Goal: Find contact information: Obtain details needed to contact an individual or organization

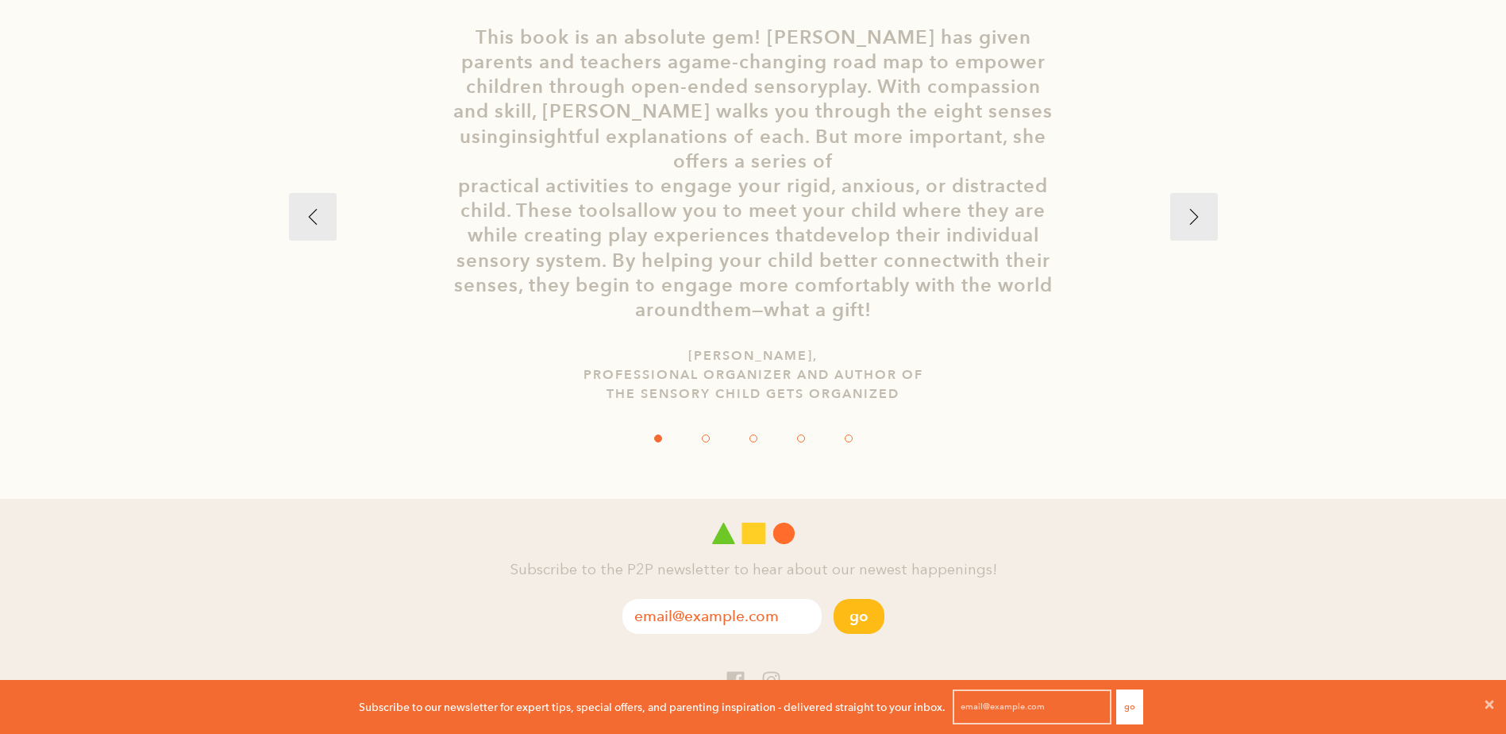
scroll to position [3174, 0]
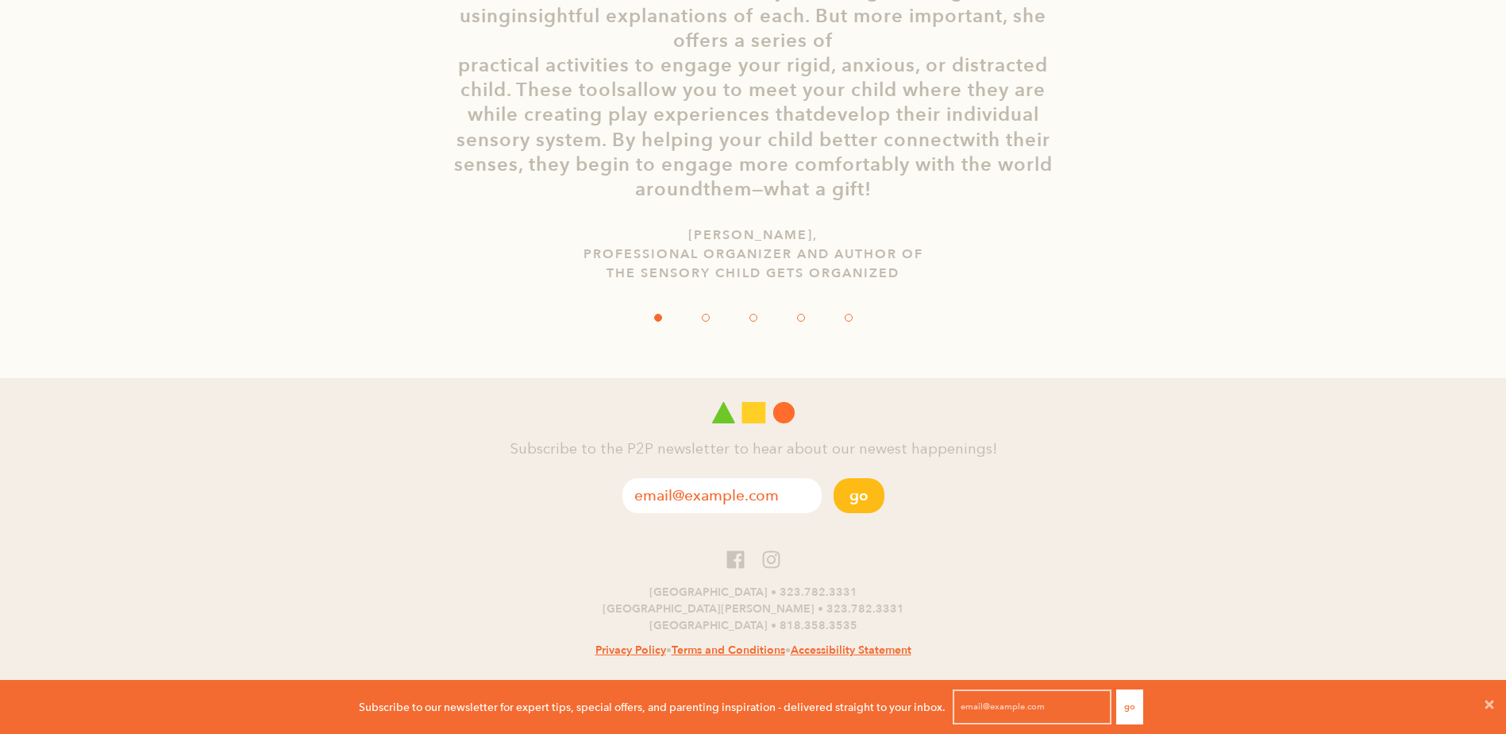
drag, startPoint x: 820, startPoint y: 664, endPoint x: 735, endPoint y: 665, distance: 85.0
click at [735, 680] on p "© 2025, Play 2 Progress" at bounding box center [753, 692] width 1506 height 25
copy link "Play 2 Progress"
click at [735, 549] on icon at bounding box center [736, 559] width 20 height 20
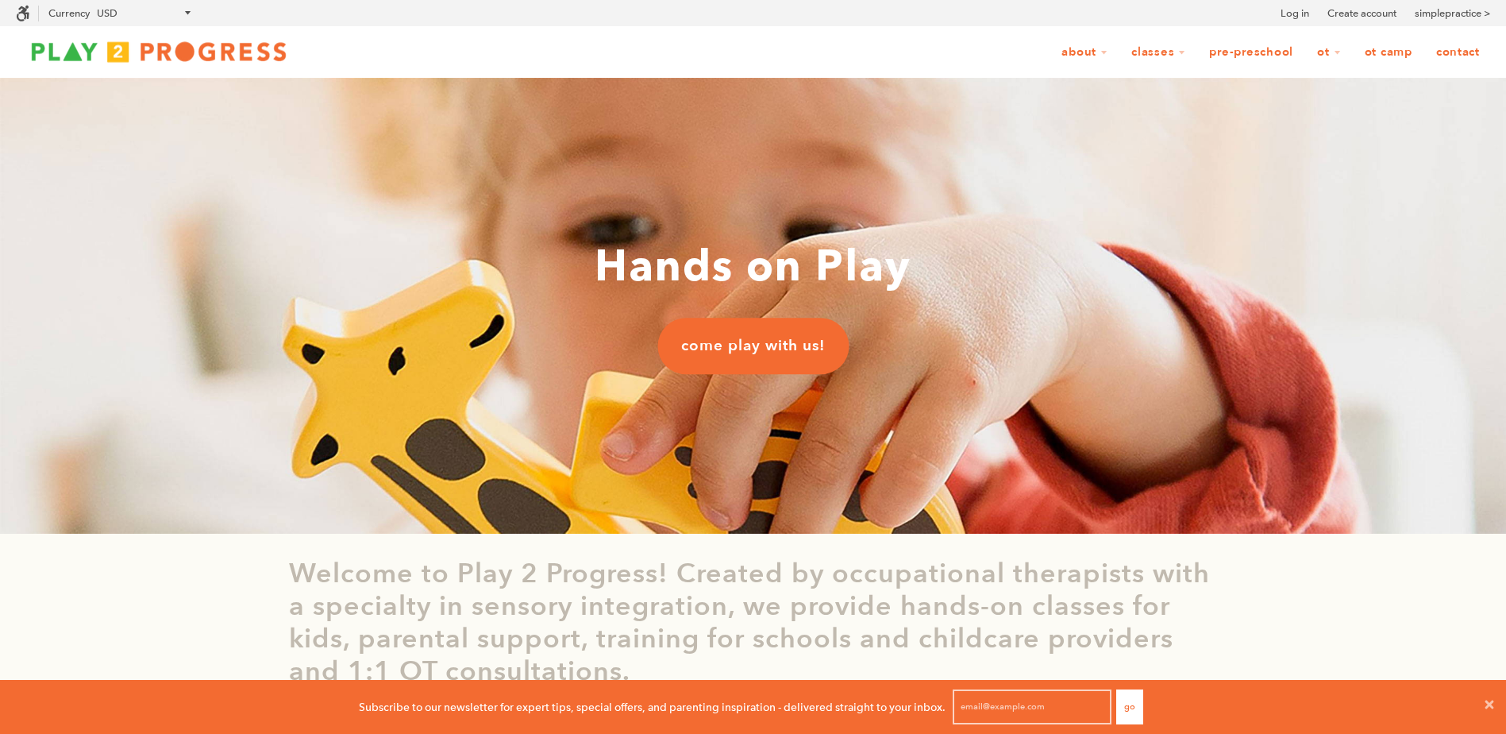
click at [1447, 60] on link "Contact" at bounding box center [1458, 52] width 64 height 30
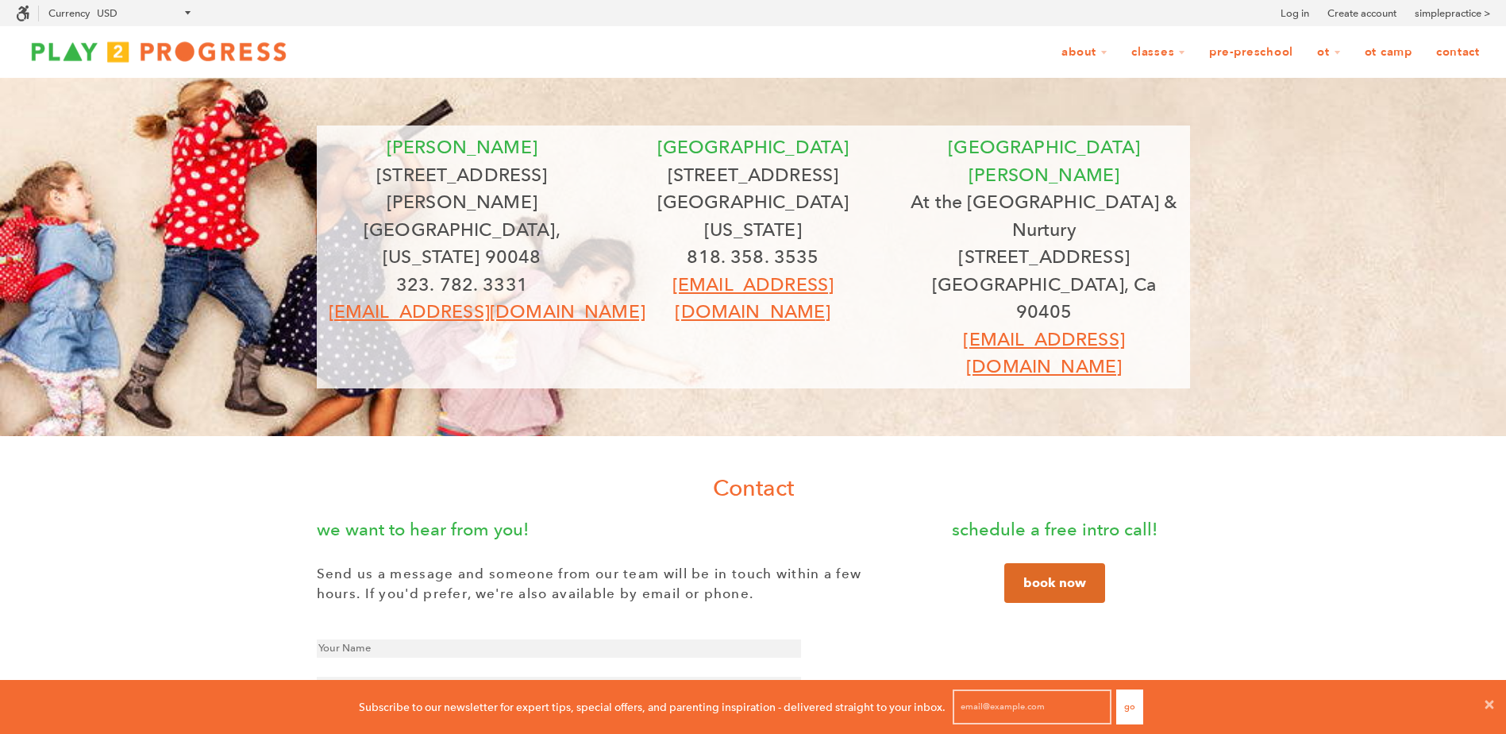
scroll to position [1, 13]
drag, startPoint x: 592, startPoint y: 197, endPoint x: 311, endPoint y: 196, distance: 280.3
click at [311, 196] on span "beverly 8323 Beverly Blvd Los Angeles, California 90048 323. 782. 3331 grow@pla…" at bounding box center [753, 256] width 1506 height 263
copy p "Los Angeles, California 90048"
drag, startPoint x: 887, startPoint y: 195, endPoint x: 634, endPoint y: 212, distance: 253.9
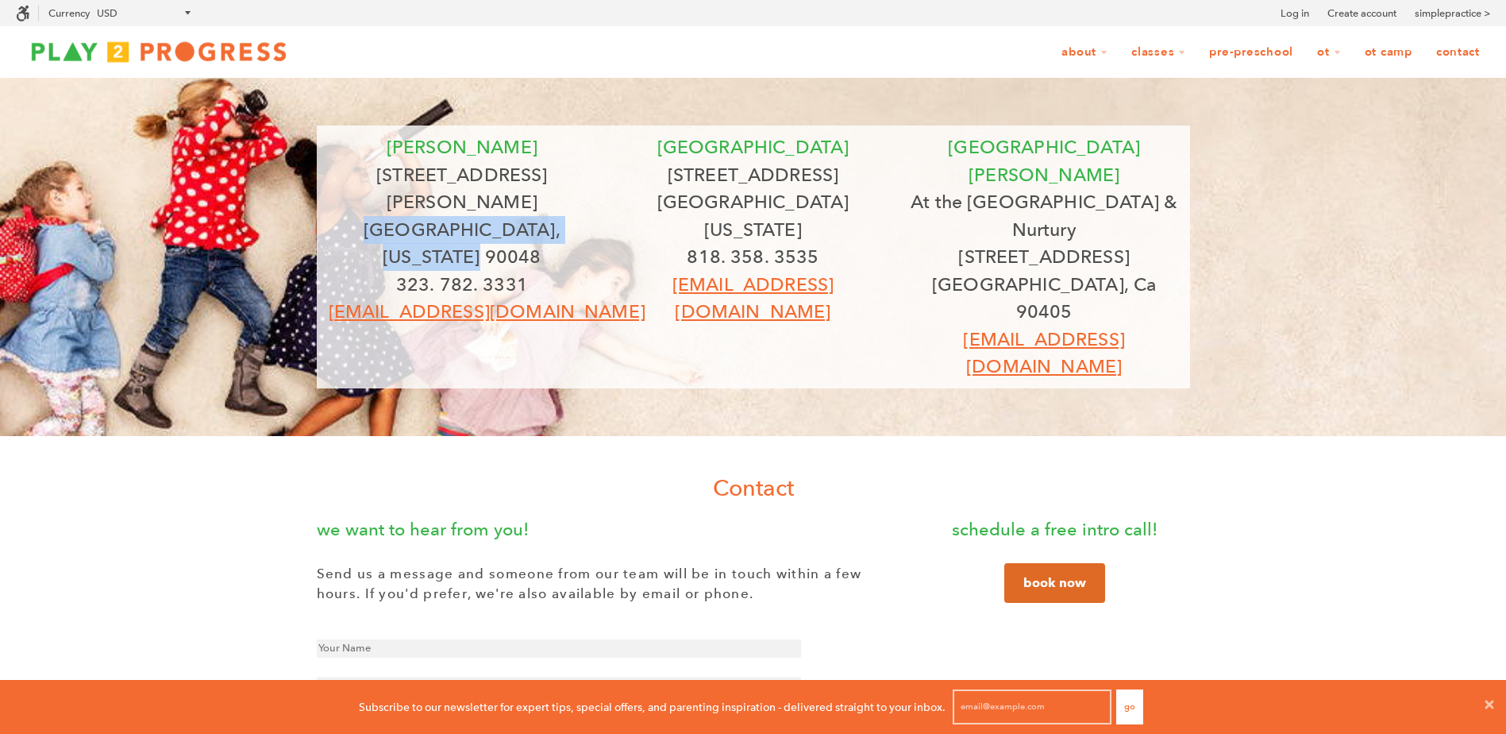
click at [634, 212] on div "studio city 12205 1/2 Ventura Blvd Studio City, California 91604 818. 358. 3535…" at bounding box center [752, 229] width 291 height 192
copy p "Studio City, California 91604"
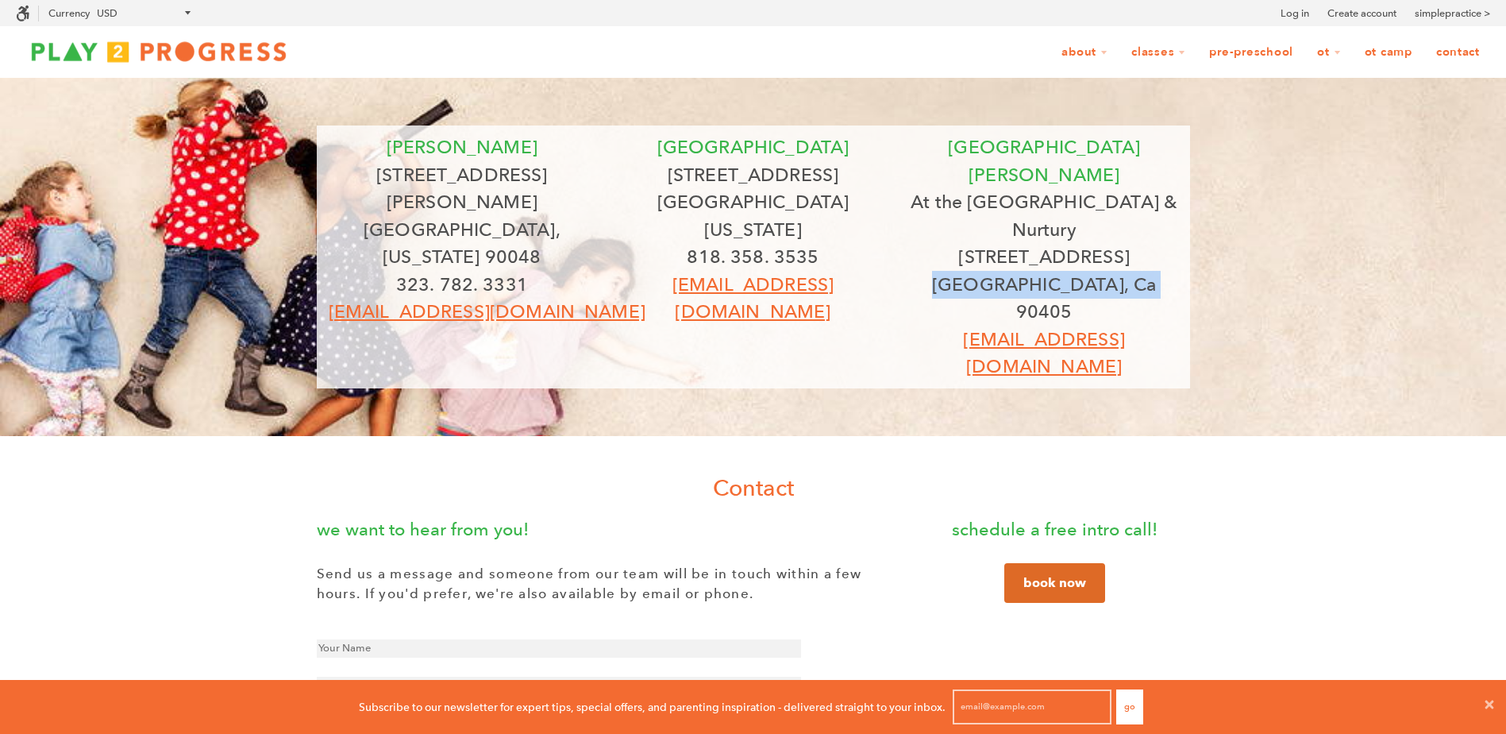
drag, startPoint x: 1158, startPoint y: 228, endPoint x: 941, endPoint y: 232, distance: 216.8
click at [941, 271] on p "Santa Monica, Ca 90405" at bounding box center [1045, 298] width 268 height 55
copy p "Santa Monica, Ca 90405"
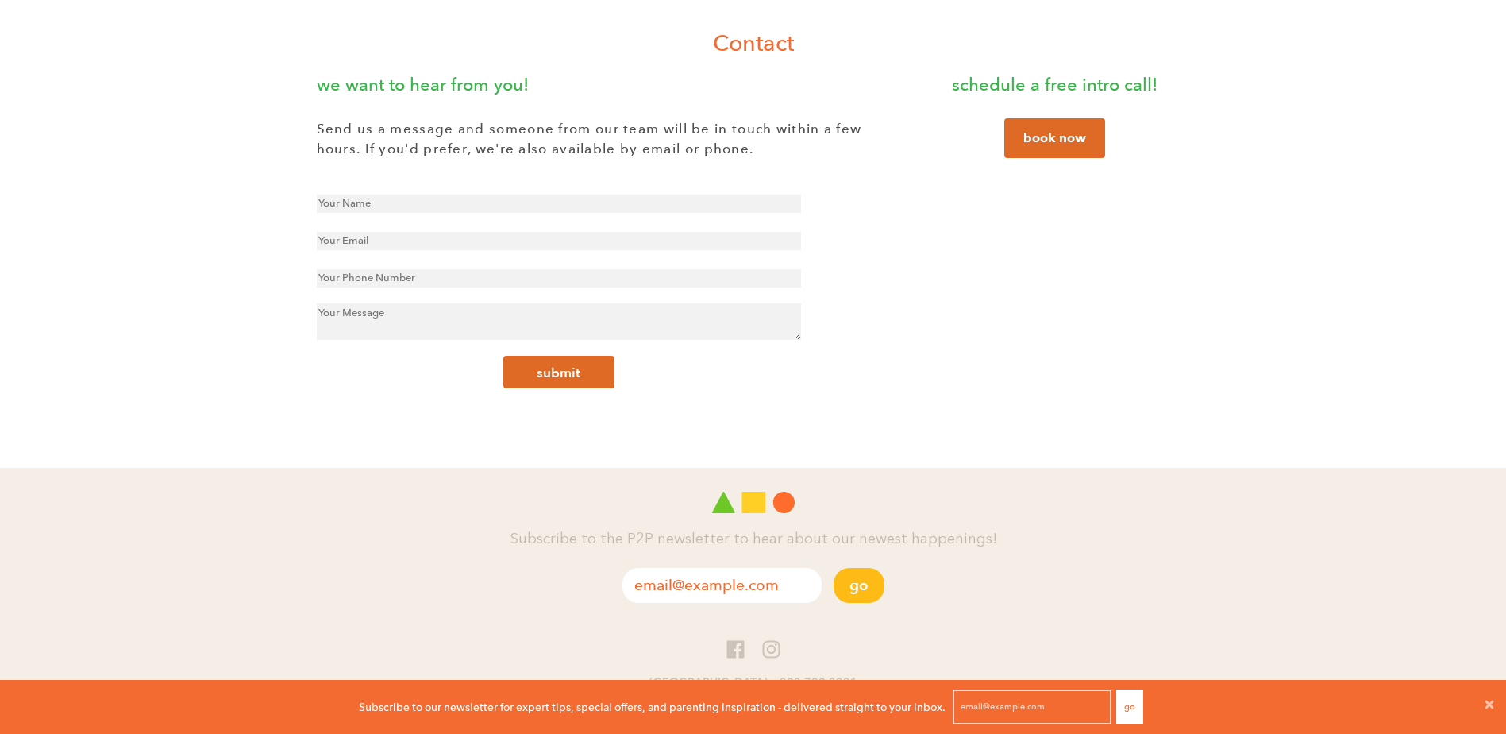
scroll to position [449, 0]
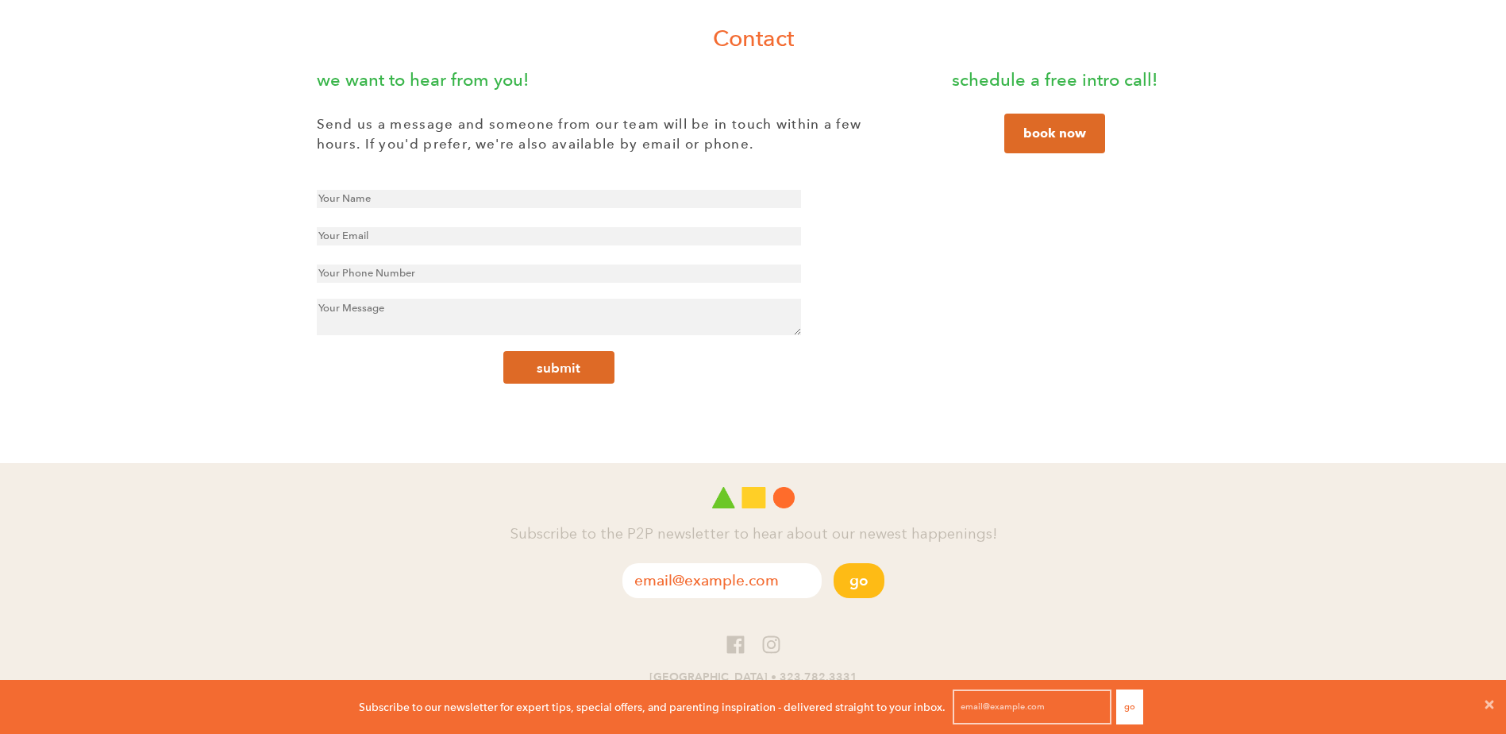
drag, startPoint x: 825, startPoint y: 658, endPoint x: 736, endPoint y: 661, distance: 89.0
copy link "Play 2 Progress"
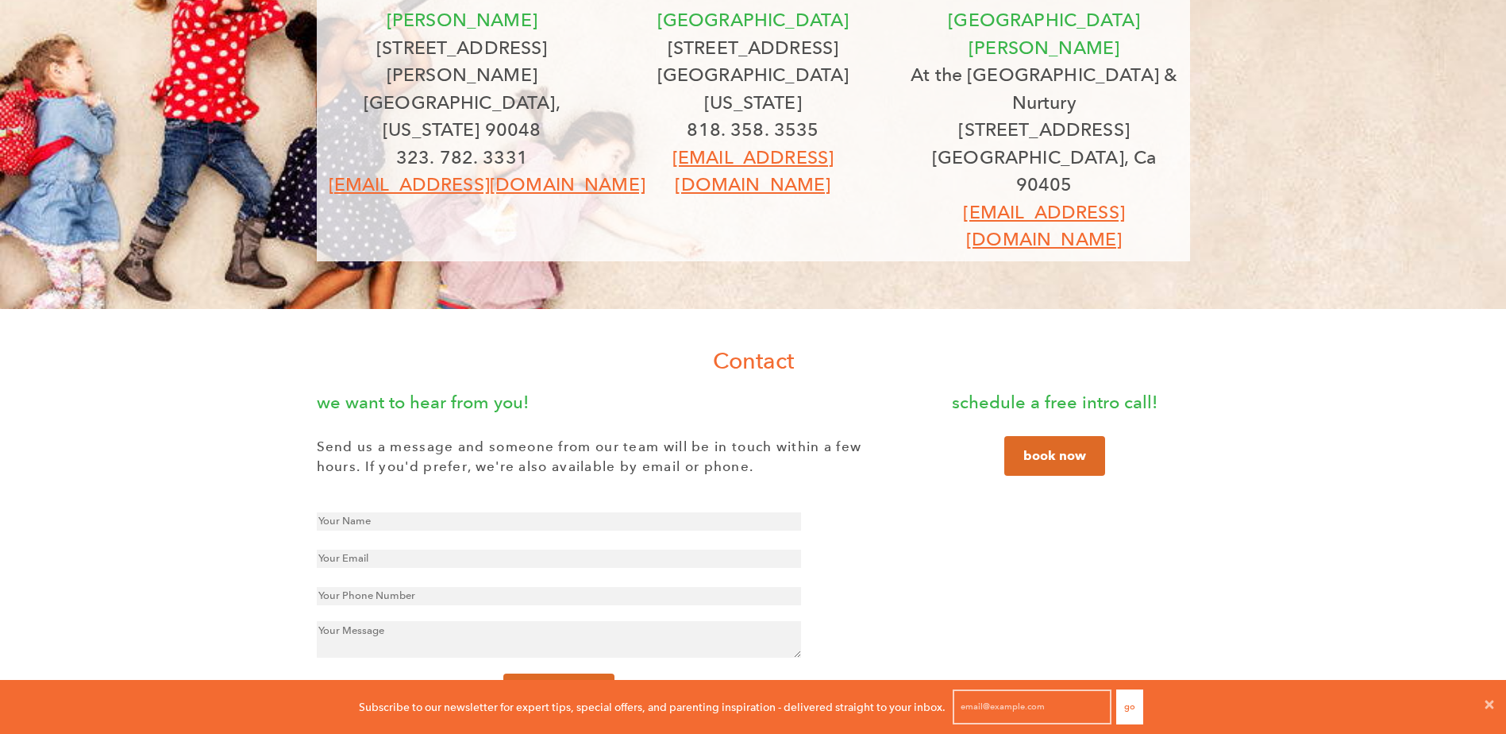
scroll to position [0, 0]
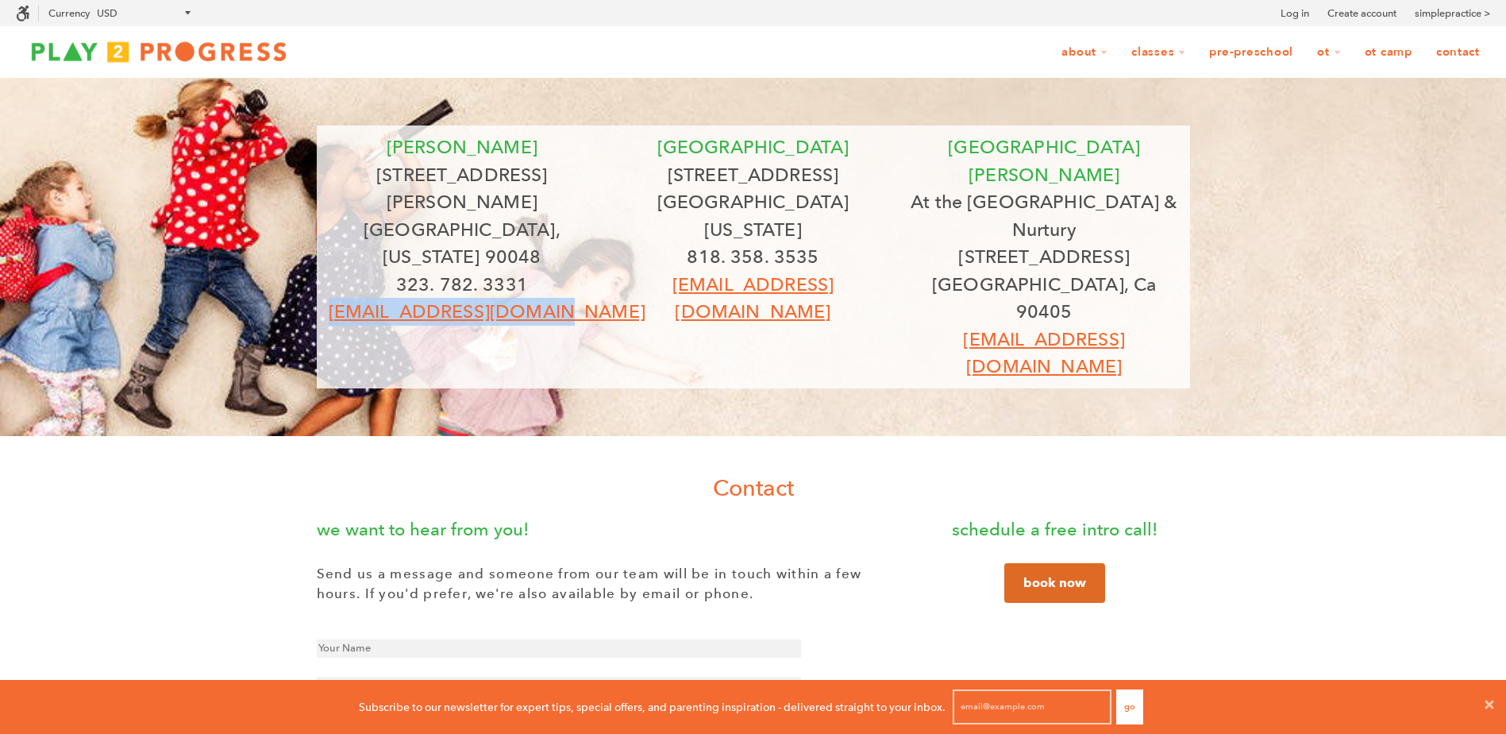
drag, startPoint x: 587, startPoint y: 253, endPoint x: 345, endPoint y: 269, distance: 241.9
click at [345, 298] on p "grow@play2progress.com" at bounding box center [463, 312] width 268 height 28
copy nobr "grow@play2progress.com"
drag, startPoint x: 536, startPoint y: 225, endPoint x: 391, endPoint y: 235, distance: 145.7
click at [391, 271] on p "323. 782. 3331" at bounding box center [463, 285] width 268 height 28
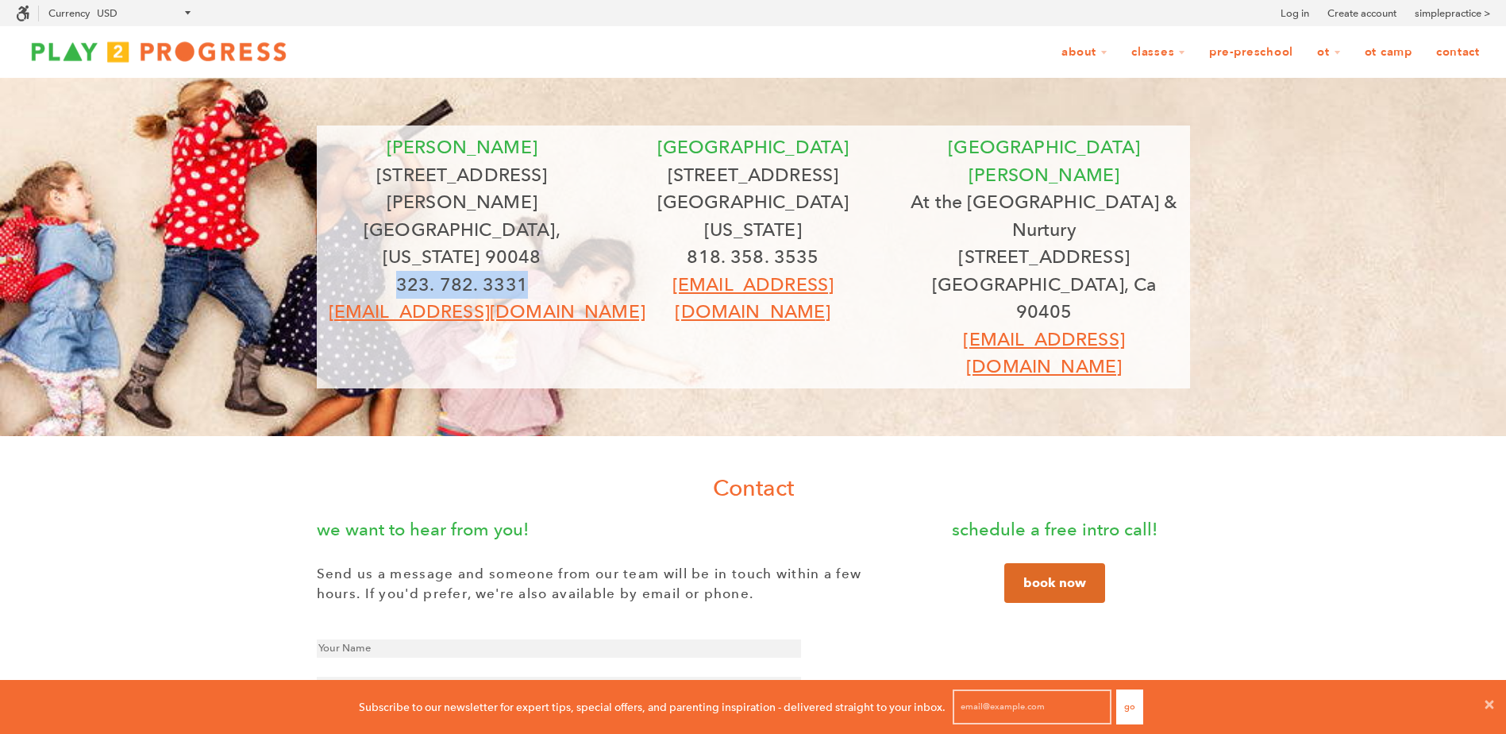
copy p "323. 782. 3331"
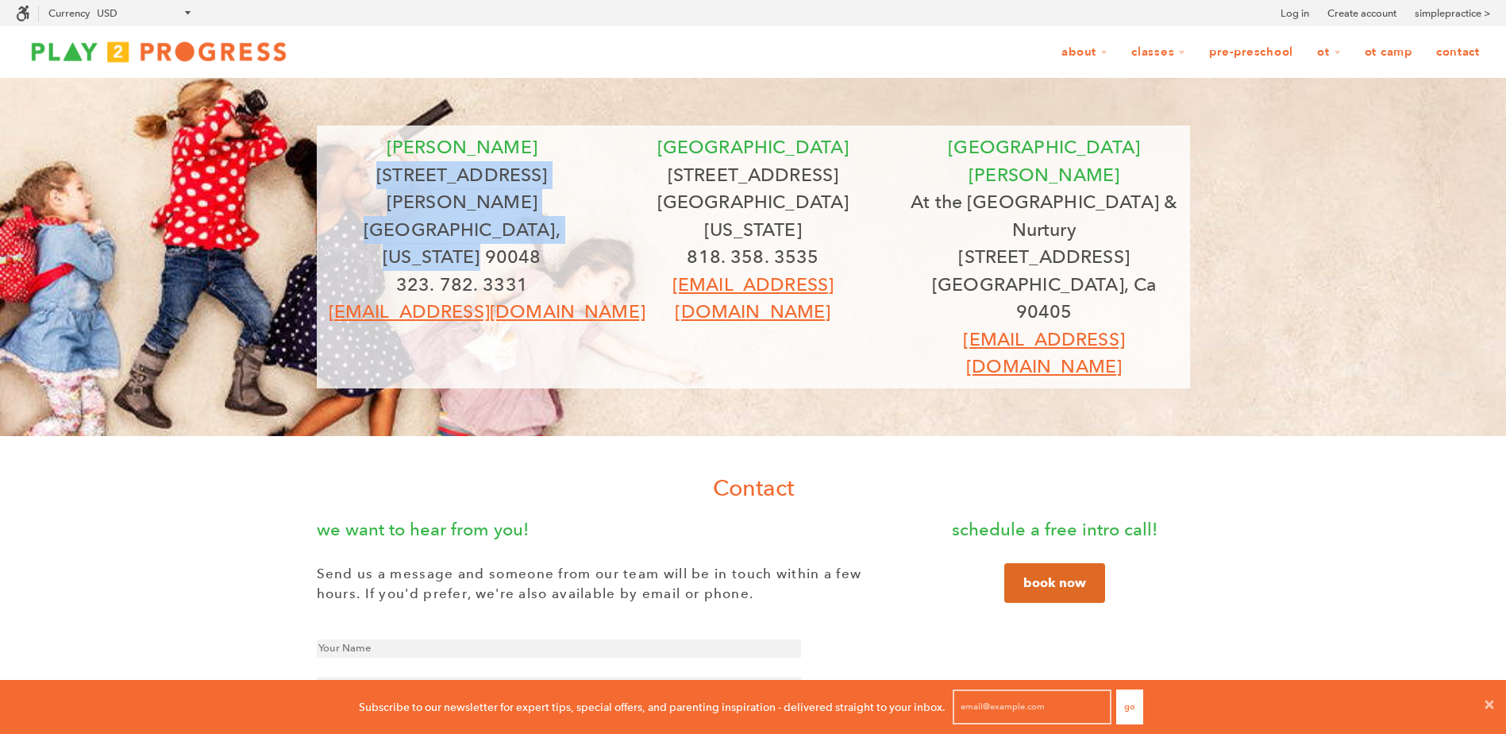
drag, startPoint x: 380, startPoint y: 169, endPoint x: 602, endPoint y: 205, distance: 224.4
click at [602, 205] on div "beverly 8323 Beverly Blvd Los Angeles, California 90048 323. 782. 3331 grow@pla…" at bounding box center [462, 229] width 291 height 192
copy div "8323 Beverly Blvd Los Angeles, California 90048"
